Goal: Task Accomplishment & Management: Use online tool/utility

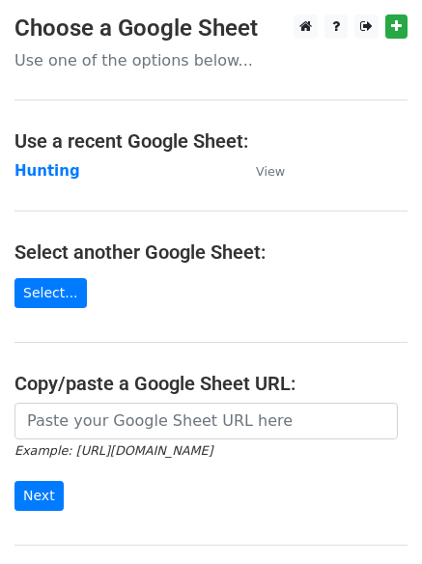
click at [53, 173] on strong "Hunting" at bounding box center [47, 170] width 66 height 17
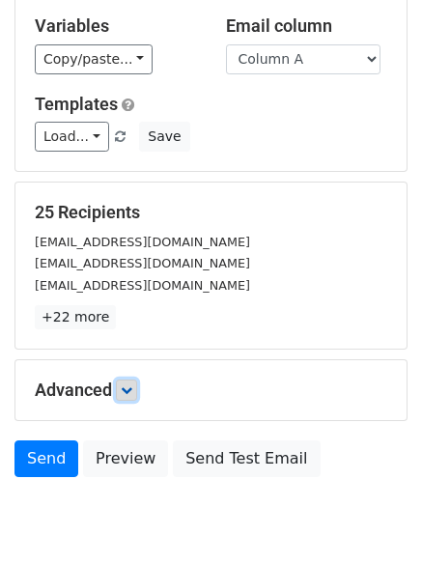
click at [137, 385] on link at bounding box center [126, 390] width 21 height 21
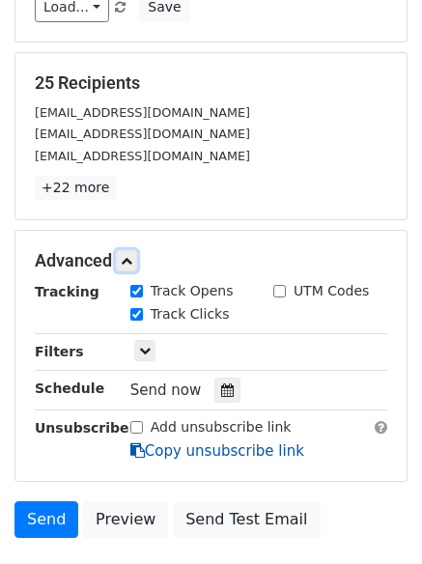
scroll to position [349, 0]
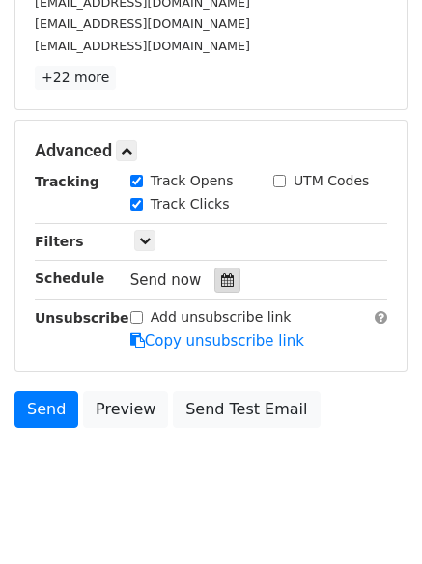
click at [226, 281] on div at bounding box center [227, 280] width 26 height 25
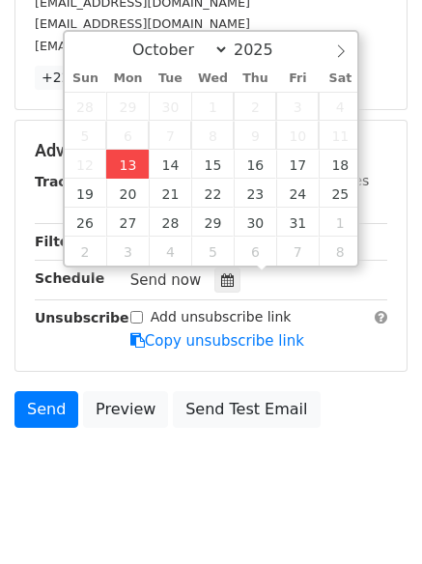
type input "2025-10-13 12:06"
type input "06"
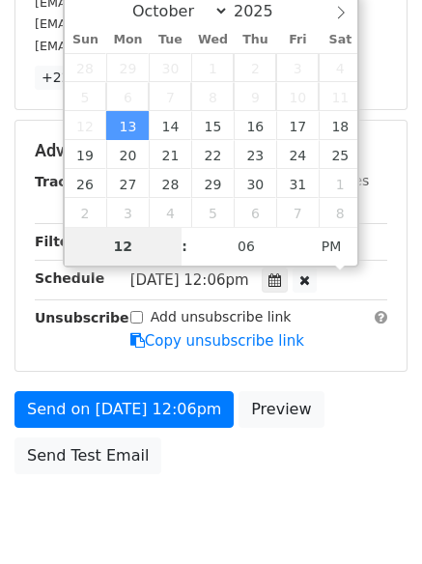
type input "4"
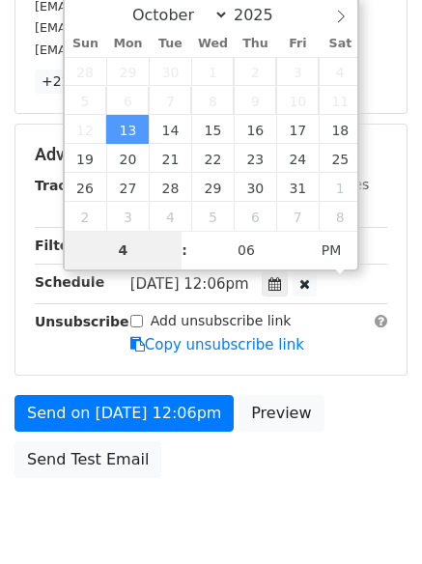
scroll to position [349, 0]
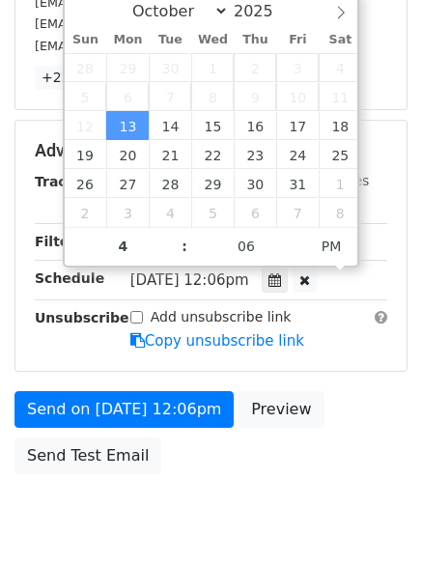
type input "2025-10-13 16:06"
click at [155, 497] on body "New Campaign Daily emails left: 50 Google Sheet: Hunting Variables Copy/paste..…" at bounding box center [211, 113] width 422 height 895
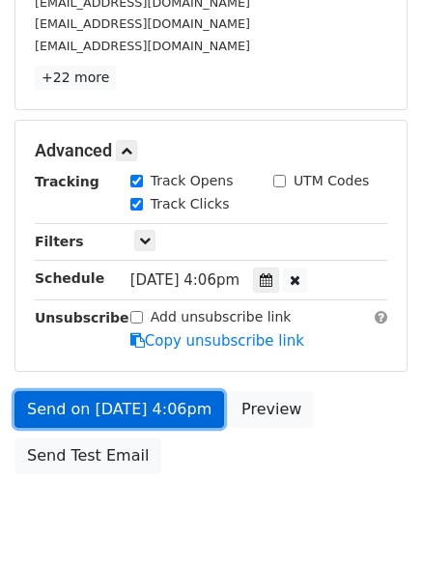
click at [128, 416] on link "Send on Oct 13 at 4:06pm" at bounding box center [119, 409] width 210 height 37
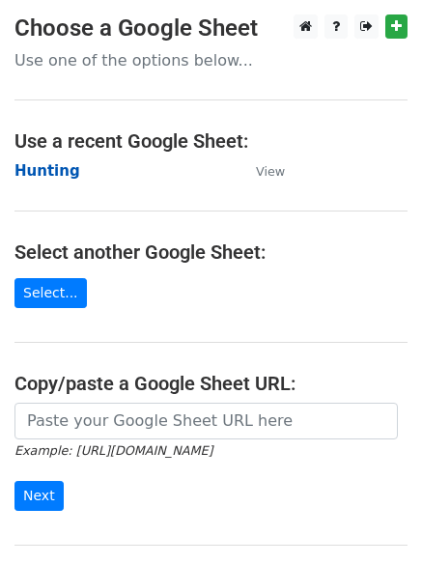
click at [43, 162] on strong "Hunting" at bounding box center [47, 170] width 66 height 17
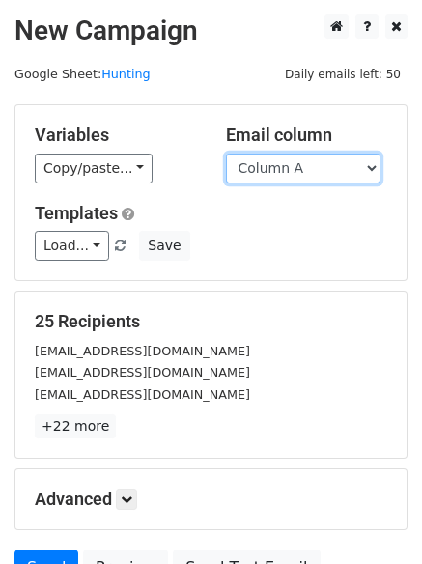
drag, startPoint x: 0, startPoint y: 0, endPoint x: 289, endPoint y: 171, distance: 335.6
click at [289, 171] on select "Column A Column B Column C Column D Column E Column F" at bounding box center [303, 169] width 155 height 30
select select "Column B"
click at [226, 154] on select "Column A Column B Column C Column D Column E Column F" at bounding box center [303, 169] width 155 height 30
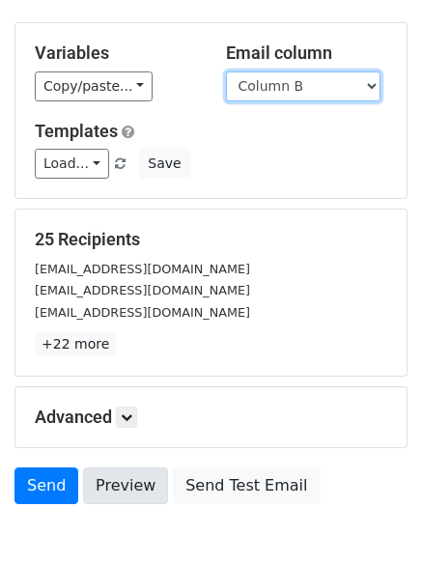
scroll to position [186, 0]
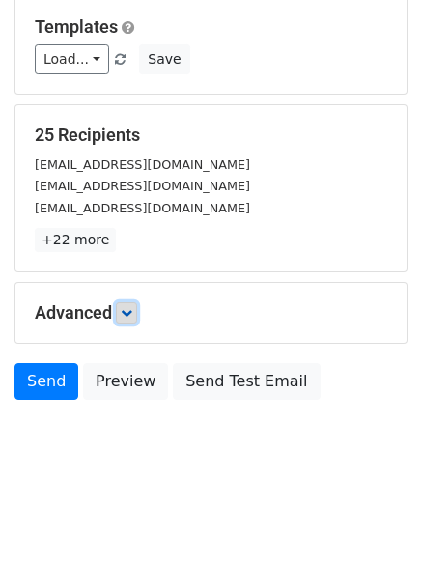
click at [130, 304] on link at bounding box center [126, 312] width 21 height 21
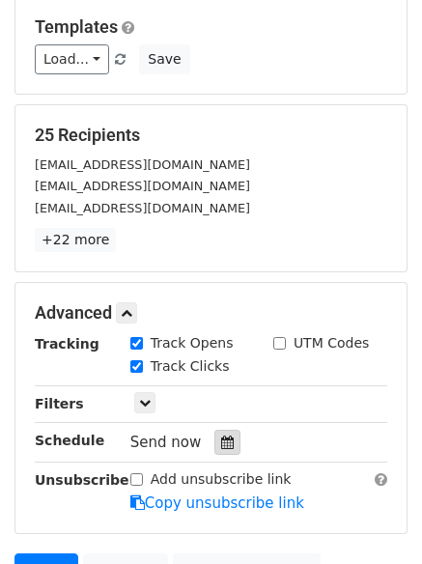
click at [221, 439] on icon at bounding box center [227, 443] width 13 height 14
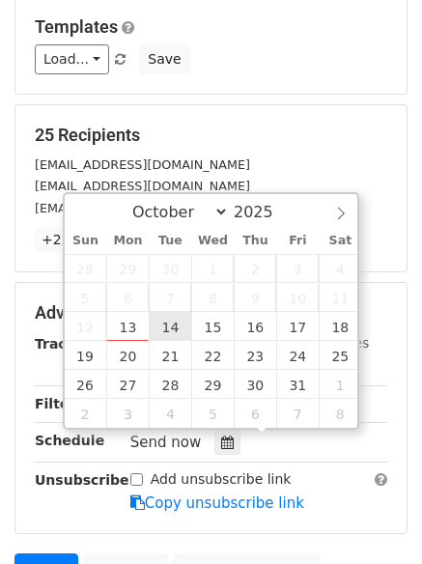
type input "2025-10-14 12:00"
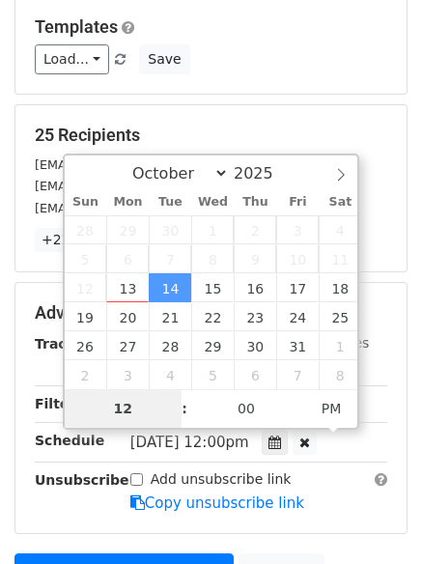
type input "5"
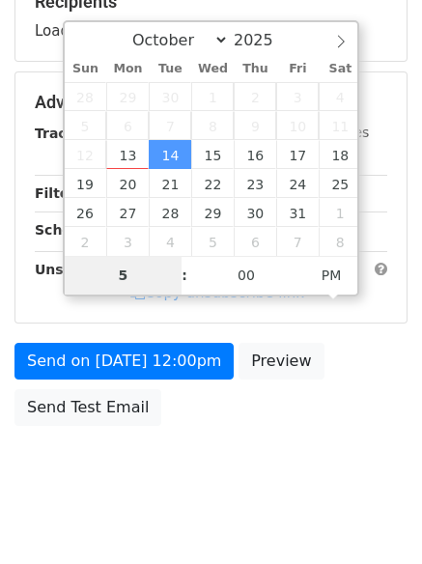
scroll to position [345, 0]
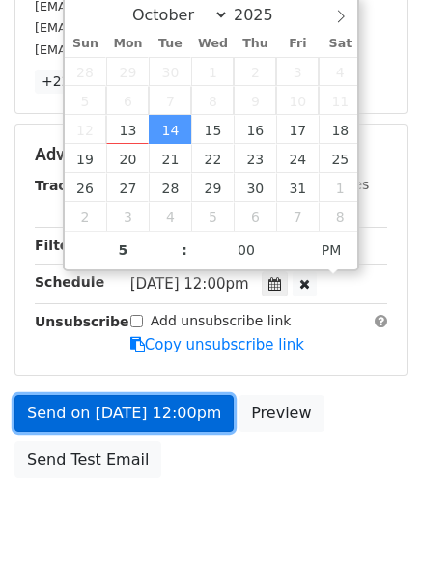
type input "2025-10-14 17:00"
click at [125, 410] on link "Send on Oct 14 at 12:00pm" at bounding box center [123, 413] width 219 height 37
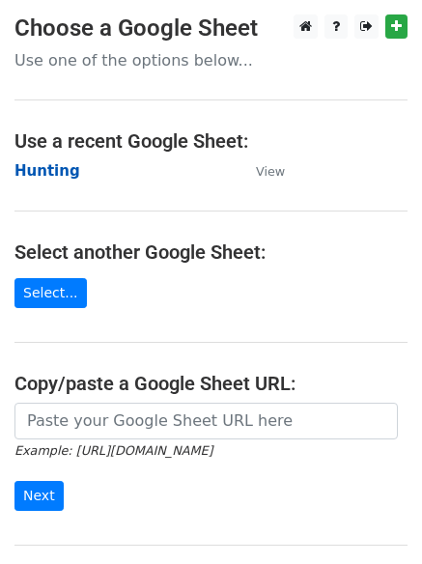
click at [47, 174] on strong "Hunting" at bounding box center [47, 170] width 66 height 17
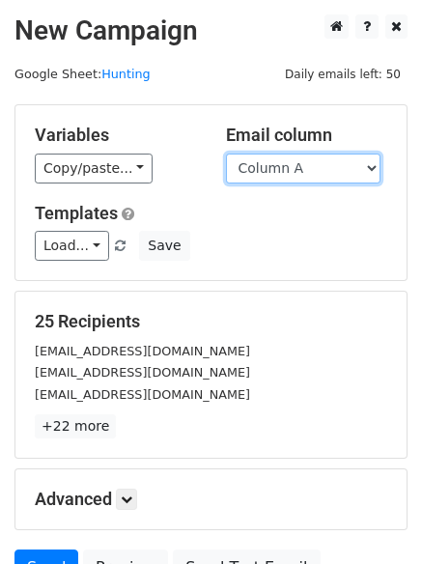
click at [355, 175] on select "Column A Column B Column C Column D Column E Column F" at bounding box center [303, 169] width 155 height 30
select select "Column C"
click at [226, 154] on select "Column A Column B Column C Column D Column E Column F" at bounding box center [303, 169] width 155 height 30
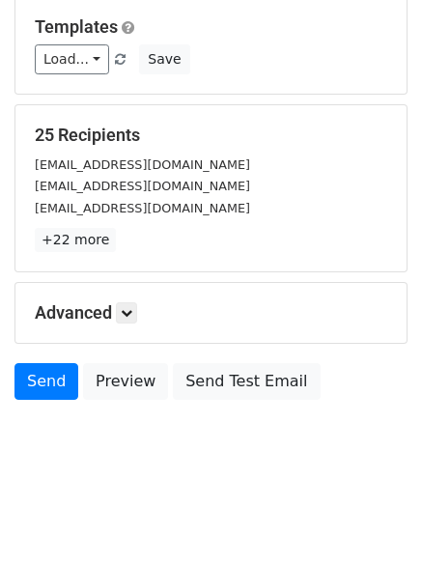
click at [112, 316] on h5 "Advanced" at bounding box center [211, 312] width 353 height 21
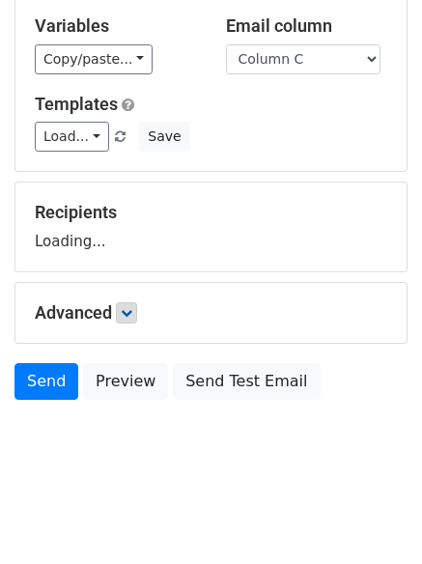
scroll to position [109, 0]
click at [125, 313] on link at bounding box center [126, 312] width 21 height 21
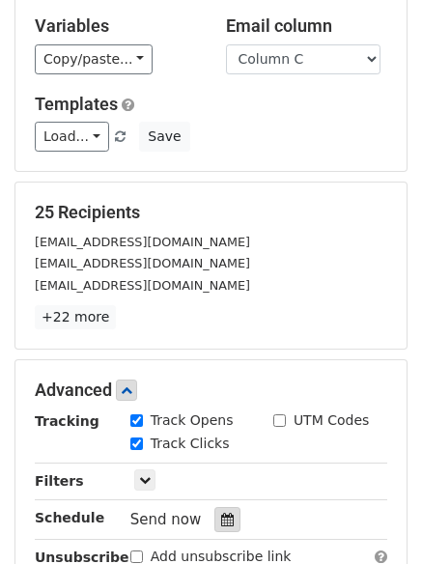
click at [221, 518] on icon at bounding box center [227, 520] width 13 height 14
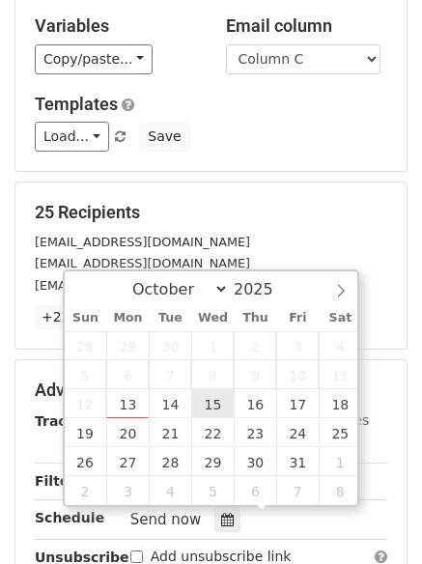
type input "2025-10-15 12:00"
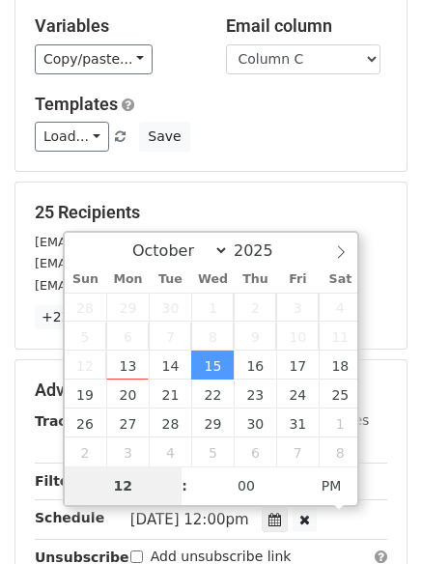
type input "6"
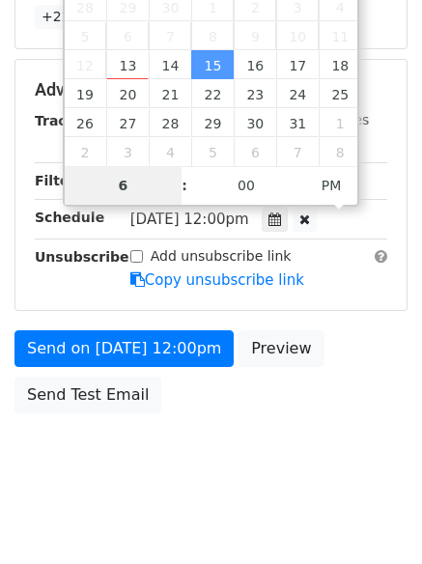
scroll to position [422, 0]
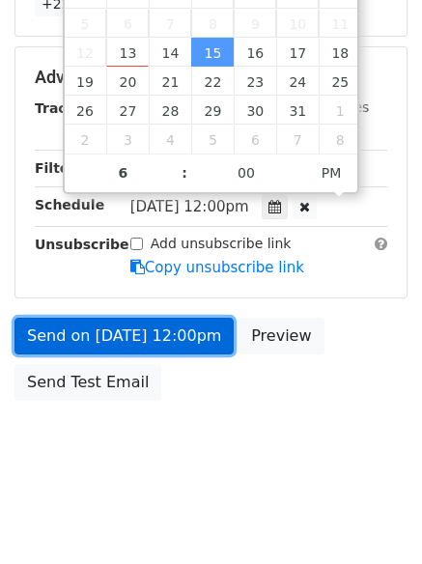
type input "2025-10-15 18:00"
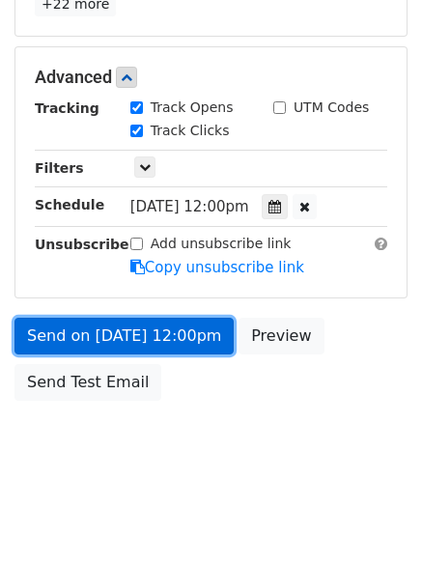
click at [153, 319] on link "Send on Oct 15 at 12:00pm" at bounding box center [123, 336] width 219 height 37
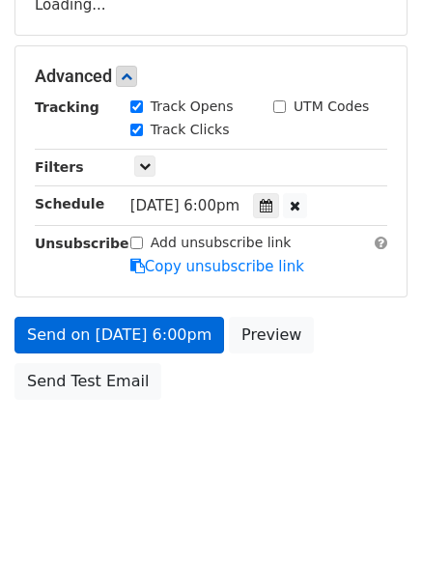
scroll to position [345, 0]
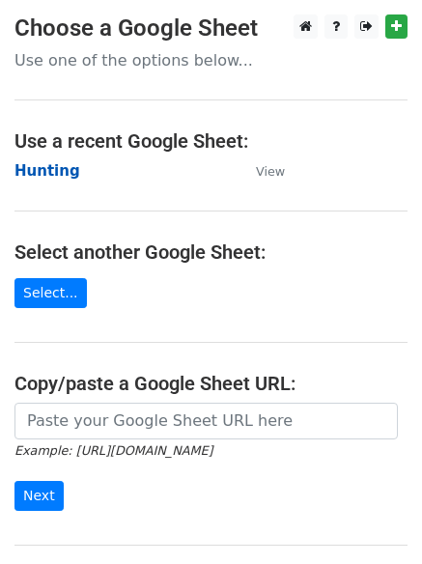
click at [39, 165] on strong "Hunting" at bounding box center [47, 170] width 66 height 17
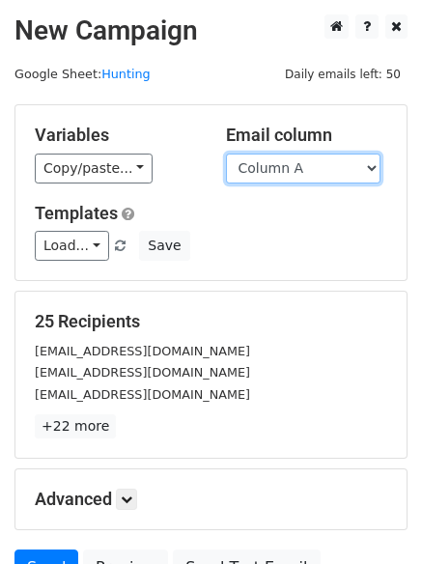
click at [296, 176] on select "Column A Column B Column C Column D Column E Column F" at bounding box center [303, 169] width 155 height 30
select select "Column D"
click at [226, 154] on select "Column A Column B Column C Column D Column E Column F" at bounding box center [303, 169] width 155 height 30
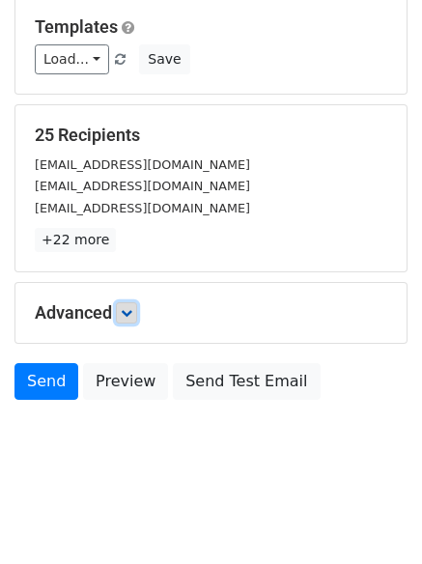
click at [120, 318] on link at bounding box center [126, 312] width 21 height 21
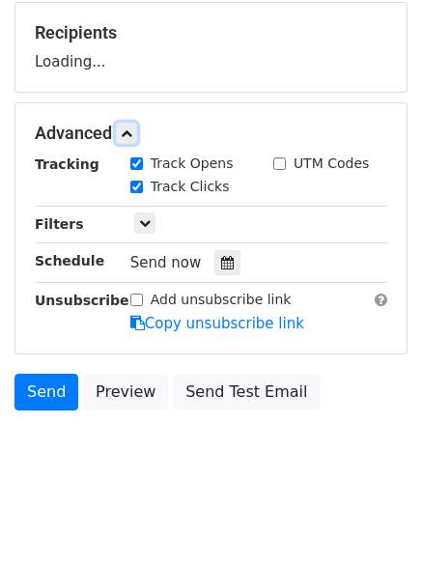
scroll to position [295, 0]
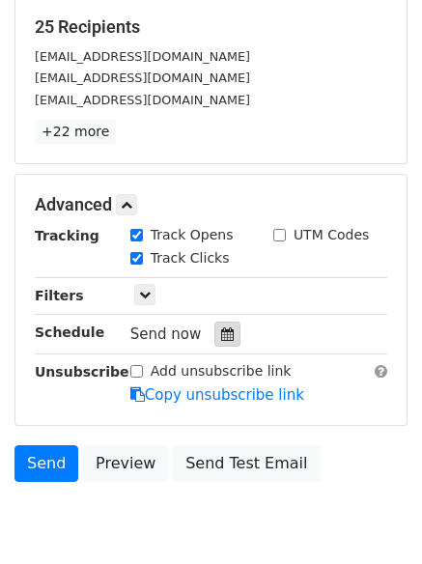
click at [222, 332] on icon at bounding box center [227, 334] width 13 height 14
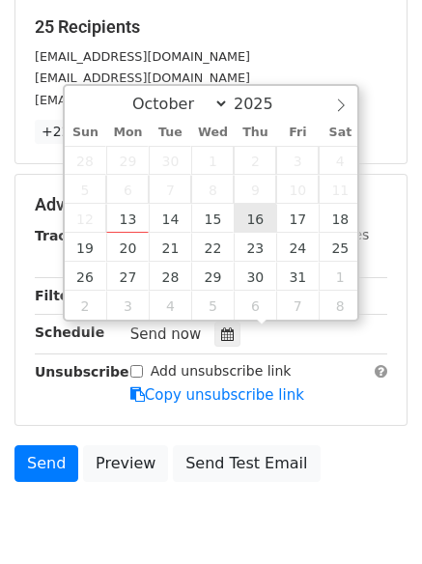
type input "[DATE] 12:00"
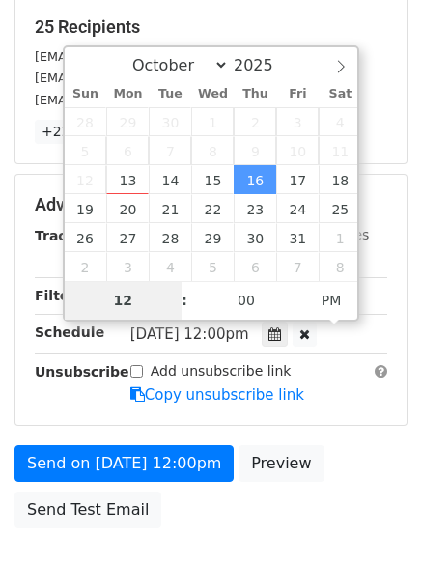
type input "7"
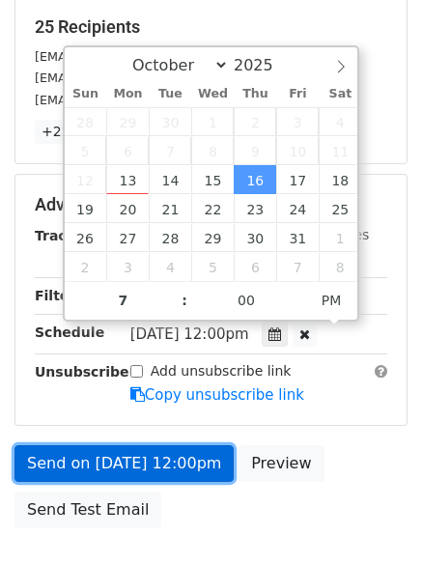
type input "[DATE] 19:00"
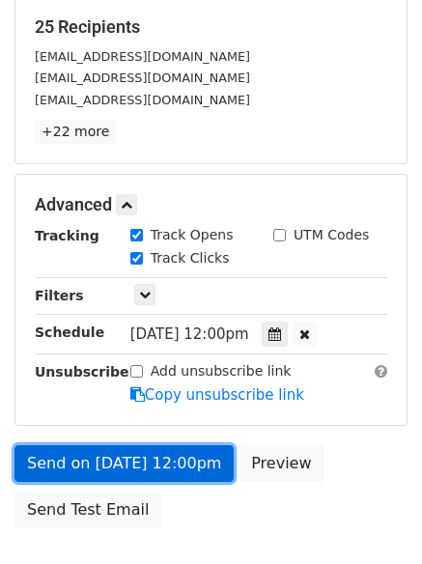
click at [121, 451] on link "Send on [DATE] 12:00pm" at bounding box center [123, 463] width 219 height 37
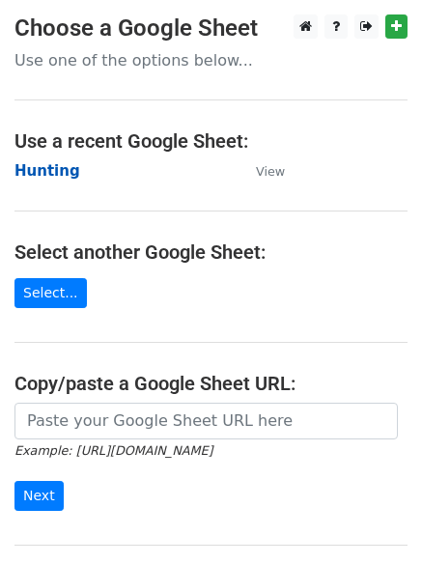
click at [39, 170] on strong "Hunting" at bounding box center [47, 170] width 66 height 17
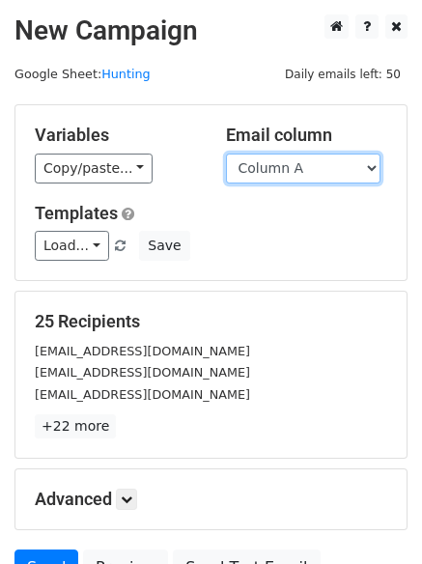
click at [338, 174] on select "Column A Column B Column C Column D Column E Column F" at bounding box center [303, 169] width 155 height 30
select select "Column F"
click at [226, 154] on select "Column A Column B Column C Column D Column E Column F" at bounding box center [303, 169] width 155 height 30
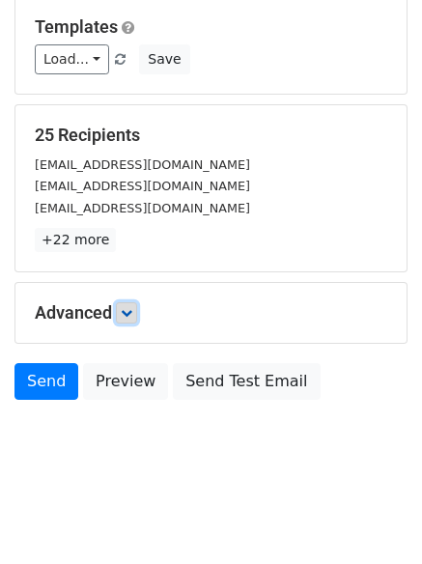
click at [132, 323] on link at bounding box center [126, 312] width 21 height 21
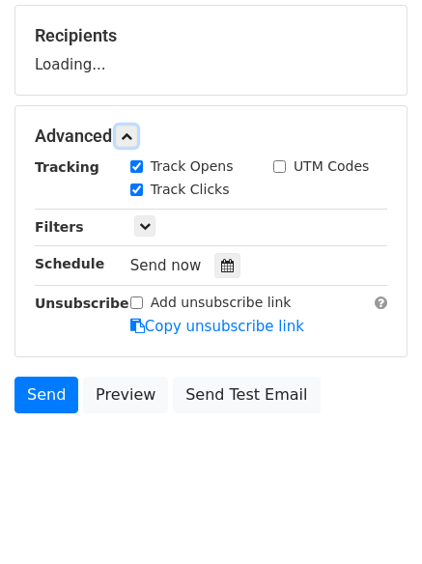
scroll to position [288, 0]
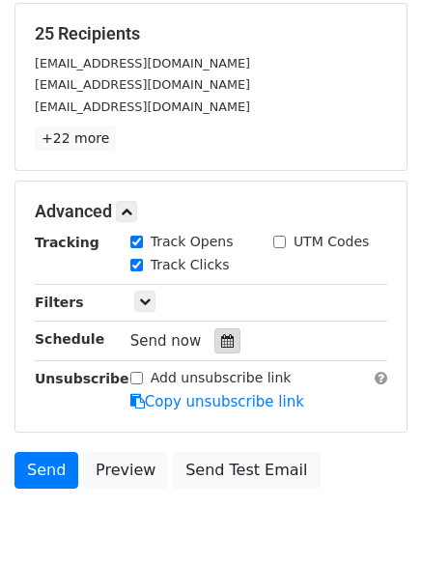
click at [221, 346] on icon at bounding box center [227, 341] width 13 height 14
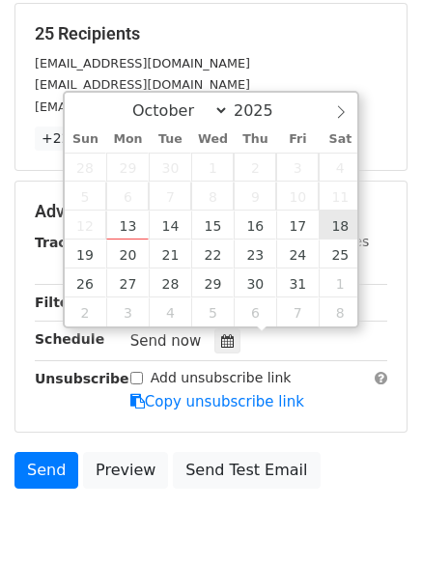
type input "[DATE] 12:00"
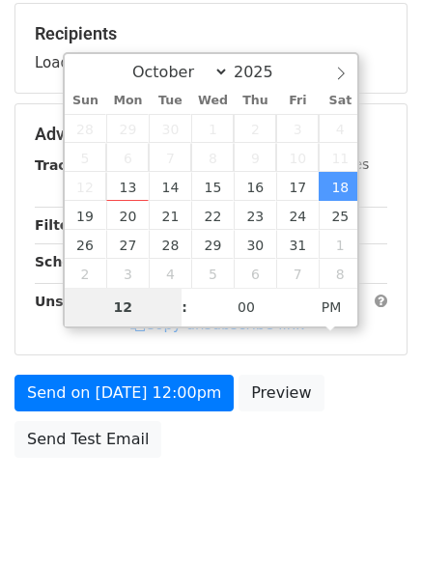
type input "9"
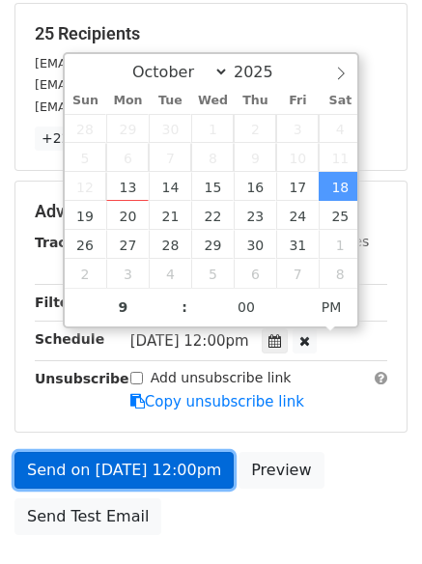
type input "[DATE] 21:00"
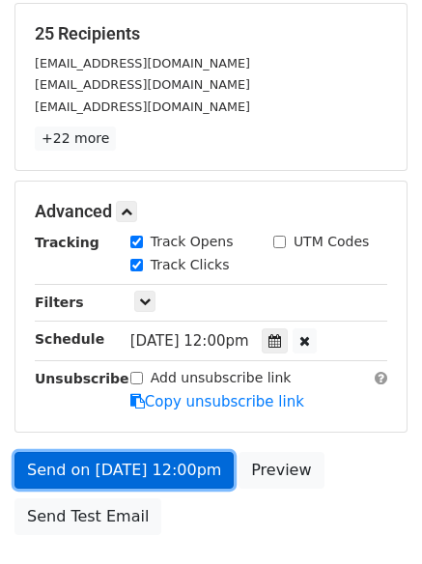
click at [153, 481] on link "Send on [DATE] 12:00pm" at bounding box center [123, 470] width 219 height 37
